Goal: Submit feedback/report problem

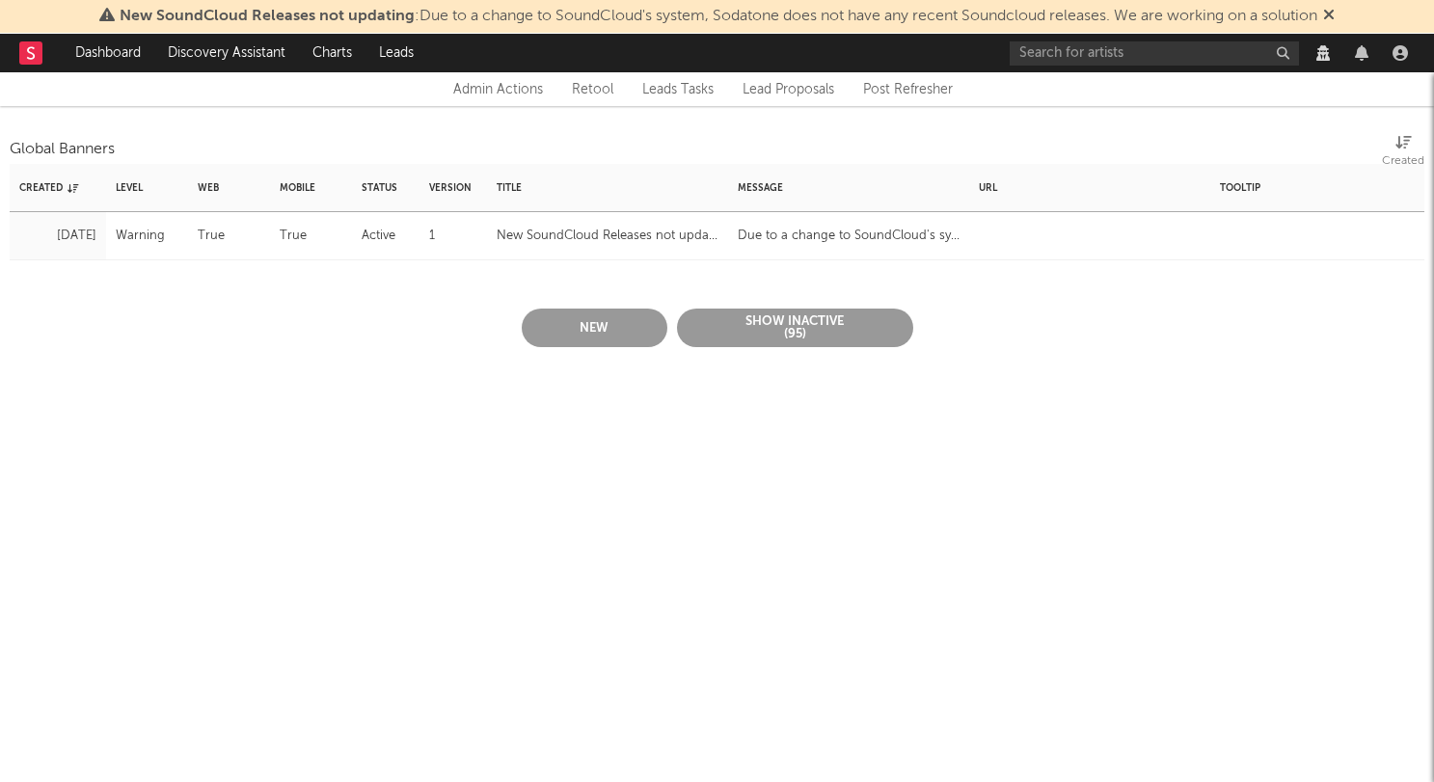
click at [580, 234] on div "New SoundCloud Releases not updating" at bounding box center [608, 236] width 222 height 23
select select "warning"
select select "active"
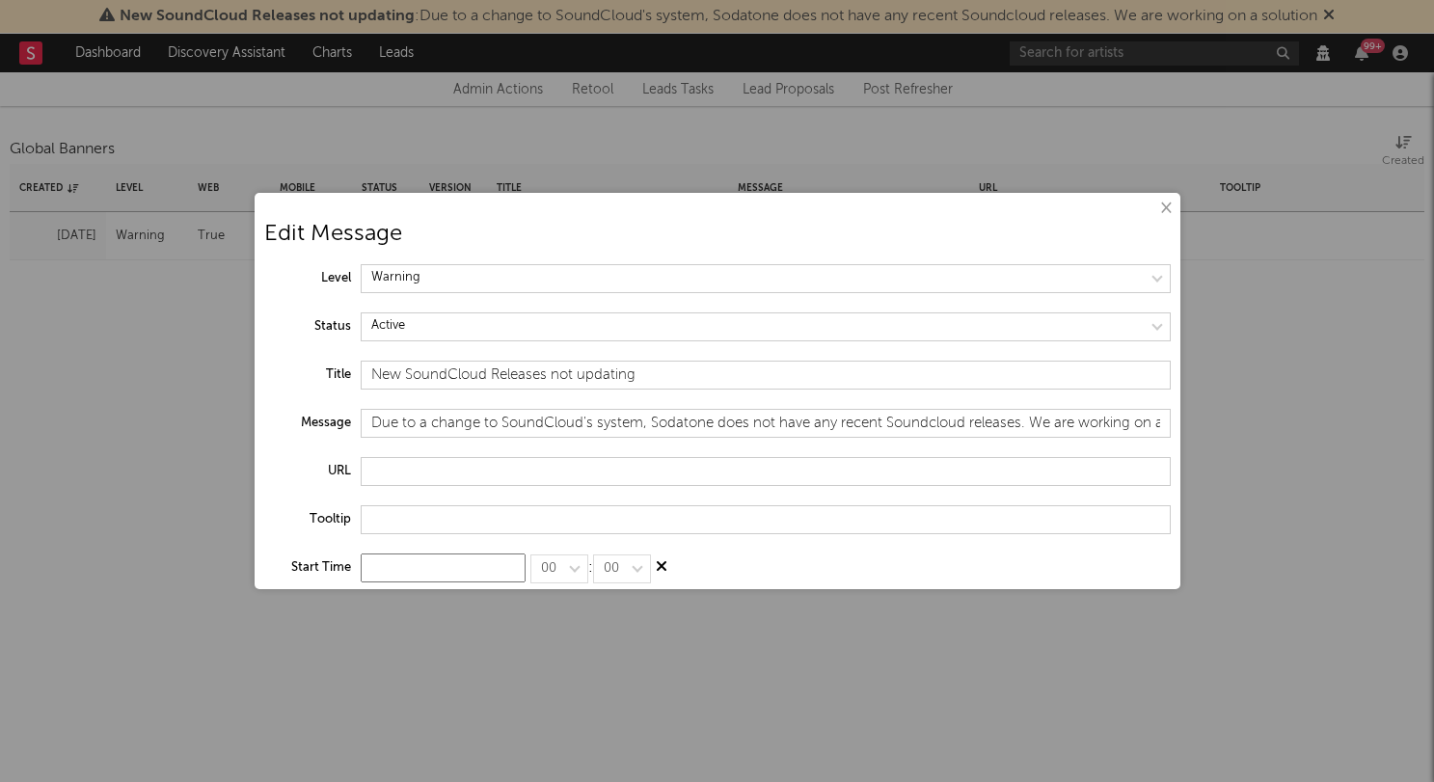
scroll to position [1, 0]
click at [501, 375] on input "New SoundCloud Releases not updating" at bounding box center [766, 374] width 810 height 29
click at [373, 375] on input "New SoundCloud Releases not updating" at bounding box center [766, 374] width 810 height 29
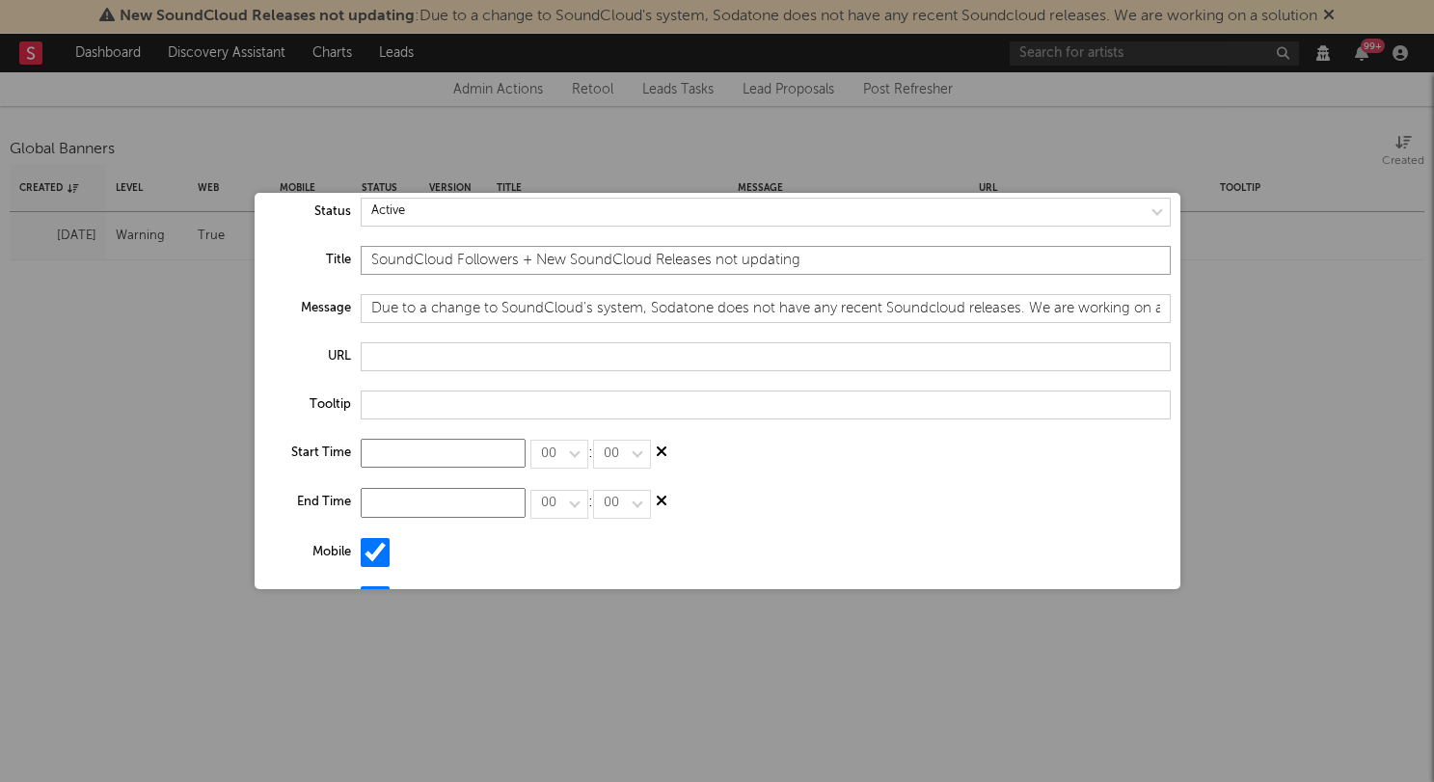
scroll to position [114, 0]
type input "SoundCloud Followers + New SoundCloud Releases not updating"
drag, startPoint x: 1024, startPoint y: 308, endPoint x: 754, endPoint y: 306, distance: 270.0
click at [754, 306] on input "Due to a change to SoundCloud's system, Sodatone does not have any recent Sound…" at bounding box center [766, 309] width 810 height 29
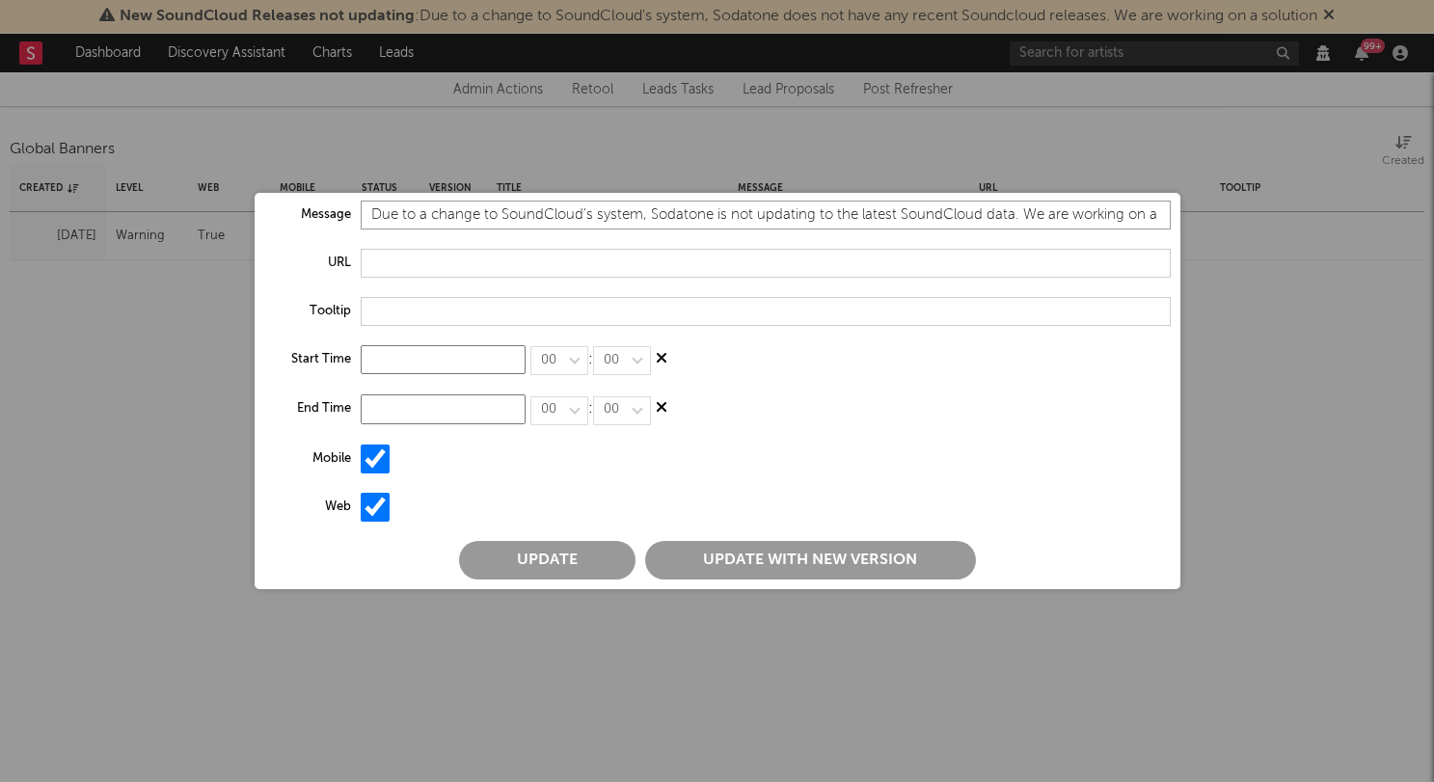
type input "Due to a change to SoundCloud's system, Sodatone is not updating to the latest …"
click at [720, 558] on button "Update with new version" at bounding box center [810, 560] width 331 height 39
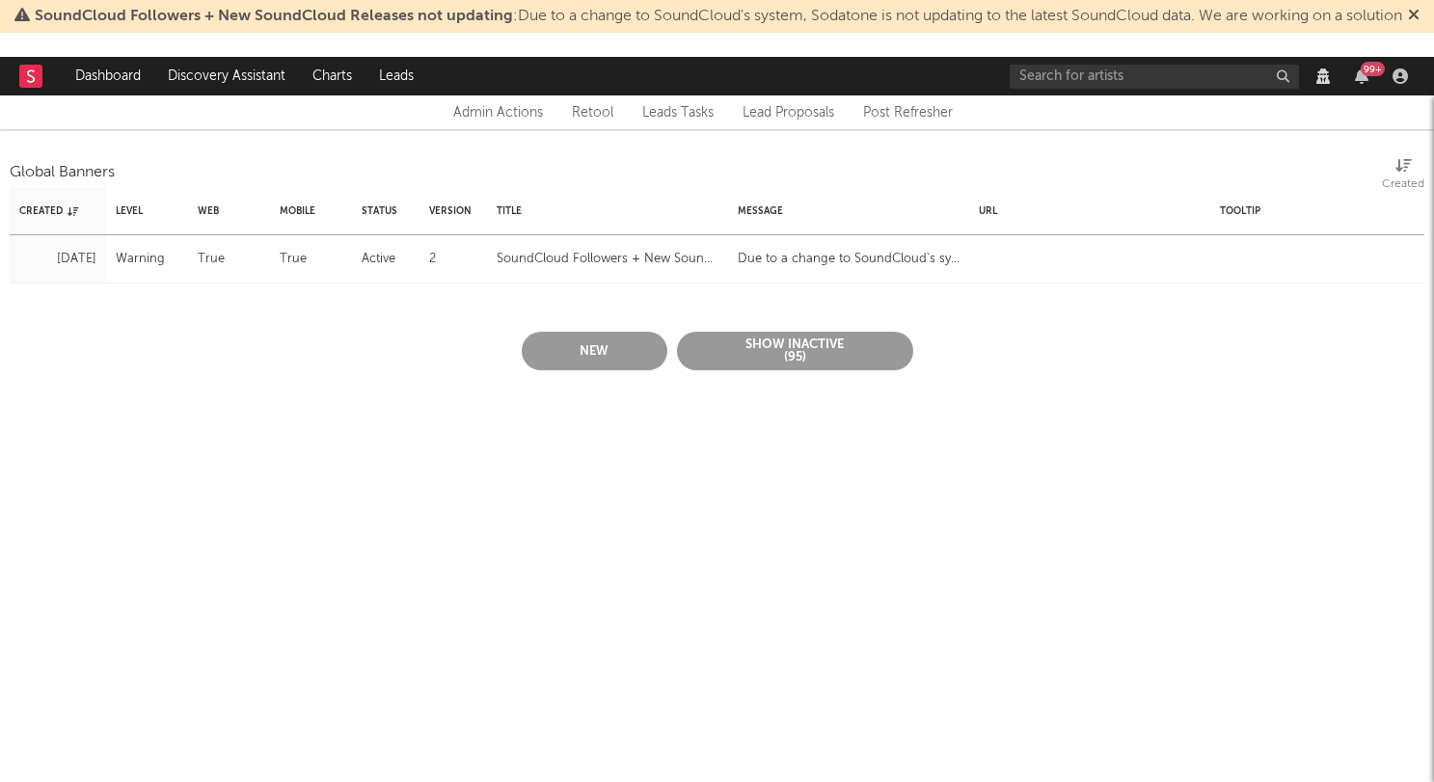
scroll to position [0, 0]
click at [1022, 163] on div "Global Banners Created" at bounding box center [717, 167] width 1414 height 39
